Goal: Transaction & Acquisition: Purchase product/service

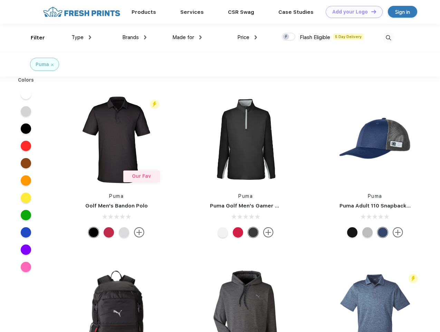
click at [352, 12] on link "Add your Logo Design Tool" at bounding box center [354, 12] width 57 height 12
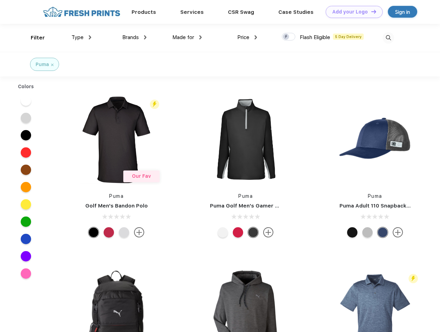
click at [0, 0] on div "Design Tool" at bounding box center [0, 0] width 0 height 0
click at [371, 11] on link "Add your Logo Design Tool" at bounding box center [354, 12] width 57 height 12
click at [33, 38] on div "Filter" at bounding box center [38, 38] width 14 height 8
click at [82, 37] on span "Type" at bounding box center [78, 37] width 12 height 6
click at [134, 37] on span "Brands" at bounding box center [130, 37] width 17 height 6
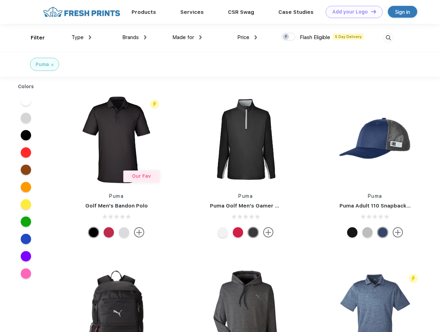
click at [187, 37] on span "Made for" at bounding box center [183, 37] width 22 height 6
click at [247, 37] on span "Price" at bounding box center [243, 37] width 12 height 6
click at [289, 37] on div at bounding box center [288, 37] width 13 height 8
click at [286, 37] on input "checkbox" at bounding box center [284, 34] width 4 height 4
click at [388, 38] on img at bounding box center [388, 37] width 11 height 11
